Goal: Navigation & Orientation: Find specific page/section

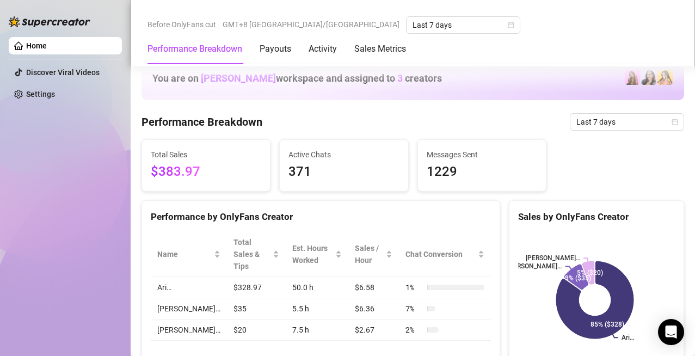
scroll to position [544, 0]
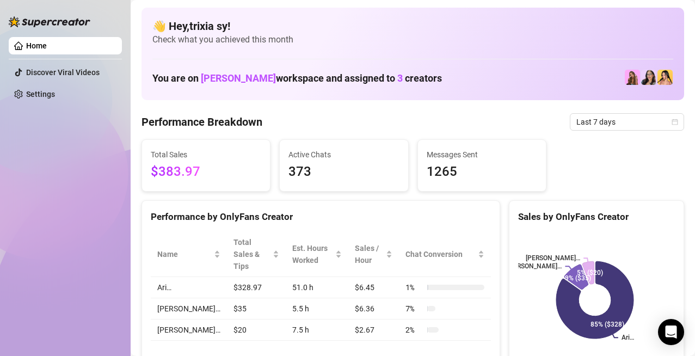
drag, startPoint x: 500, startPoint y: 71, endPoint x: 532, endPoint y: 104, distance: 45.8
click at [500, 71] on div "You are on Fahd Essaffar workspace and assigned to 3 creators" at bounding box center [412, 77] width 521 height 23
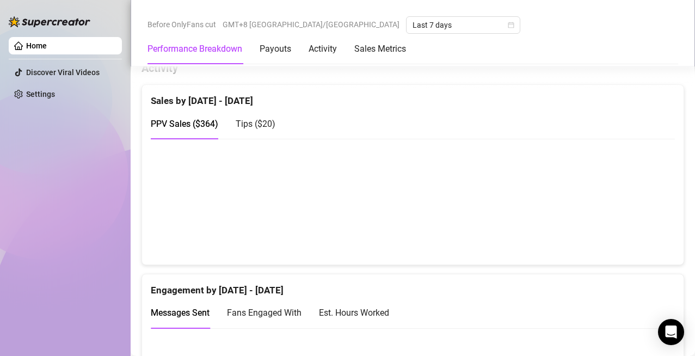
scroll to position [789, 0]
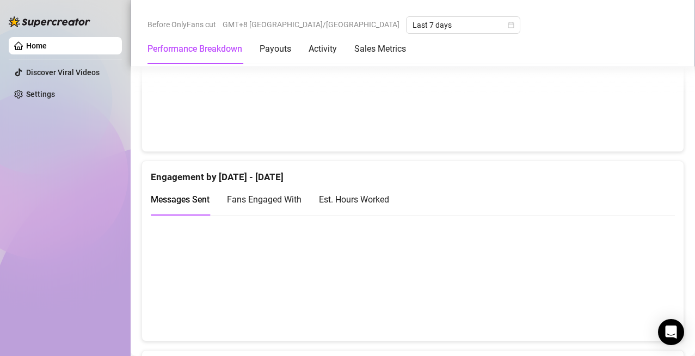
scroll to position [707, 0]
